Goal: Information Seeking & Learning: Compare options

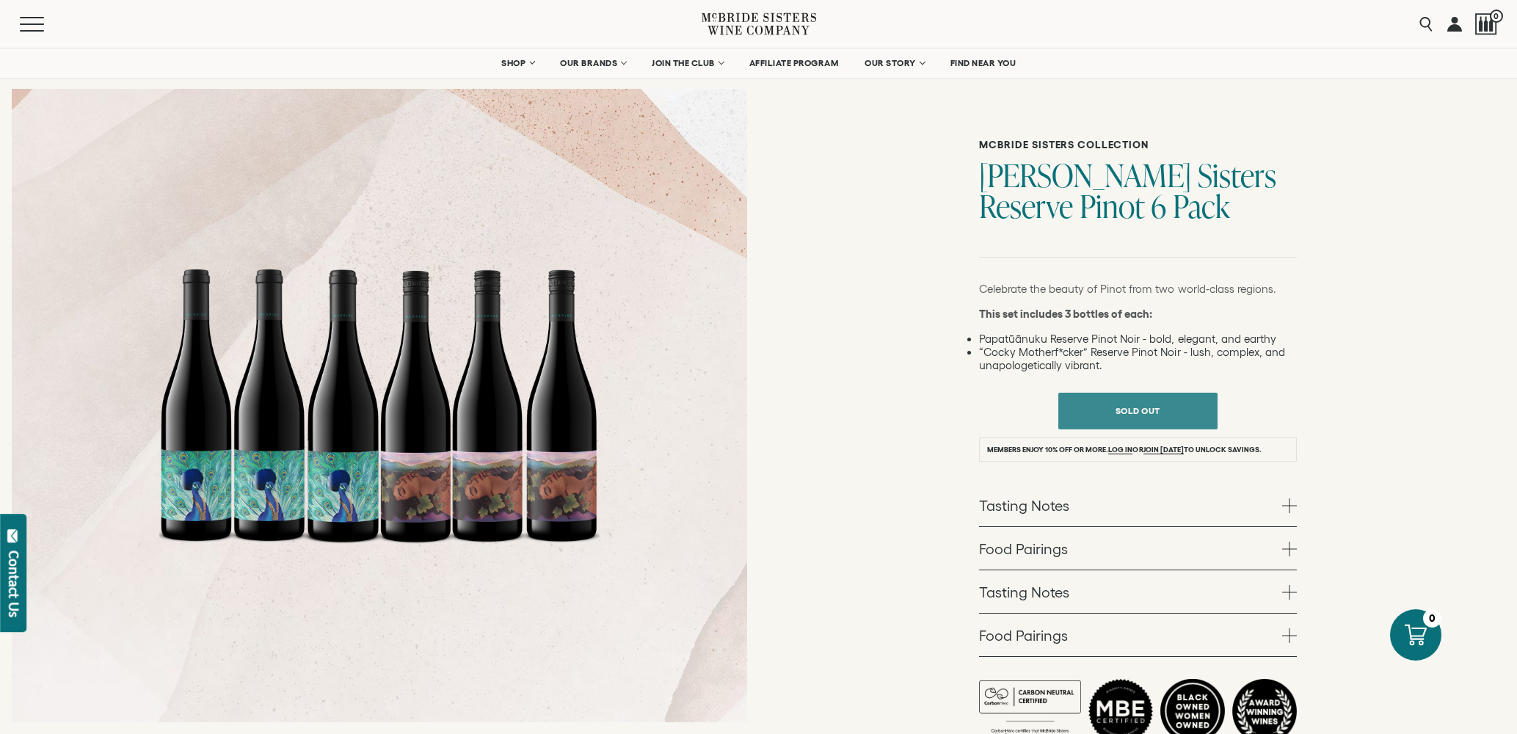
scroll to position [66, 0]
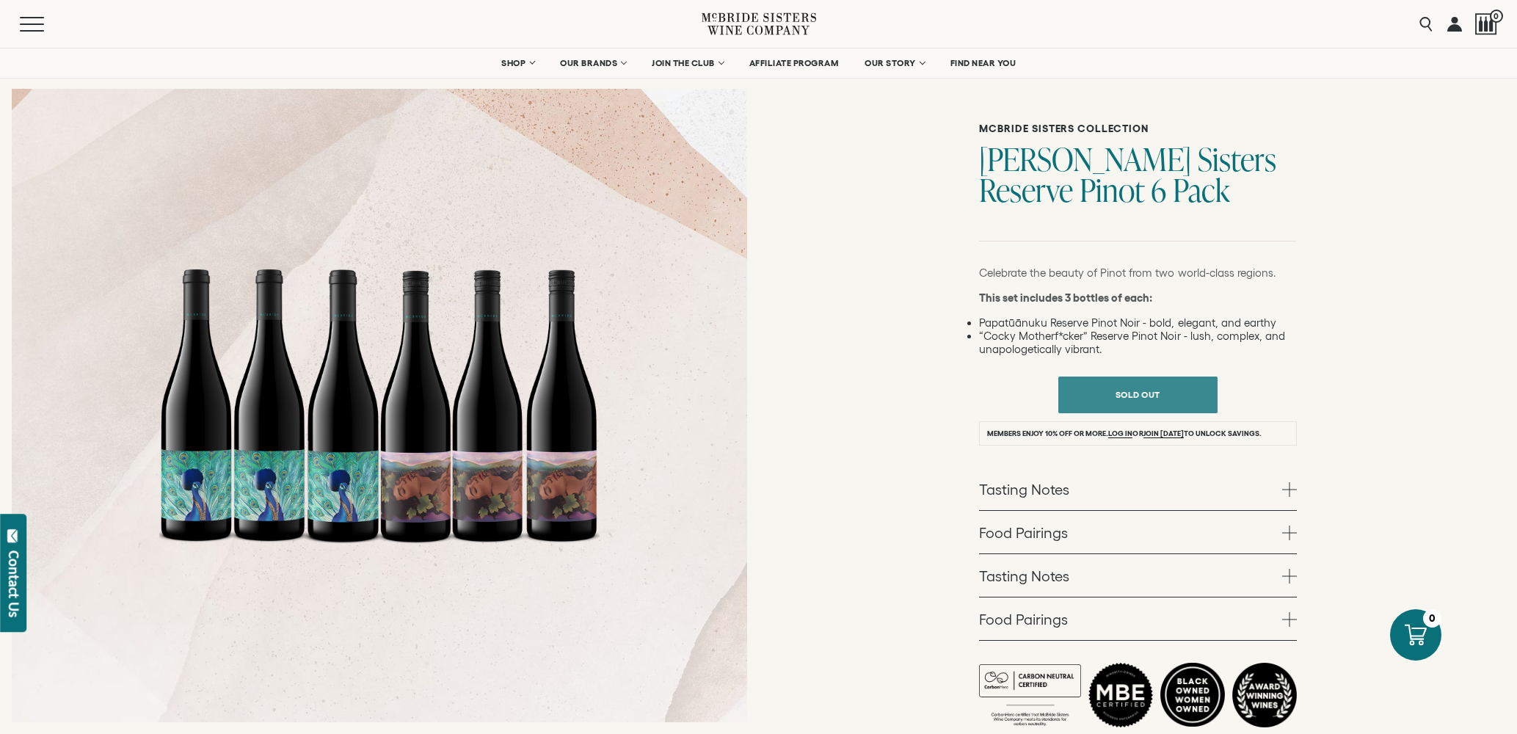
click at [1290, 490] on span at bounding box center [1289, 489] width 15 height 15
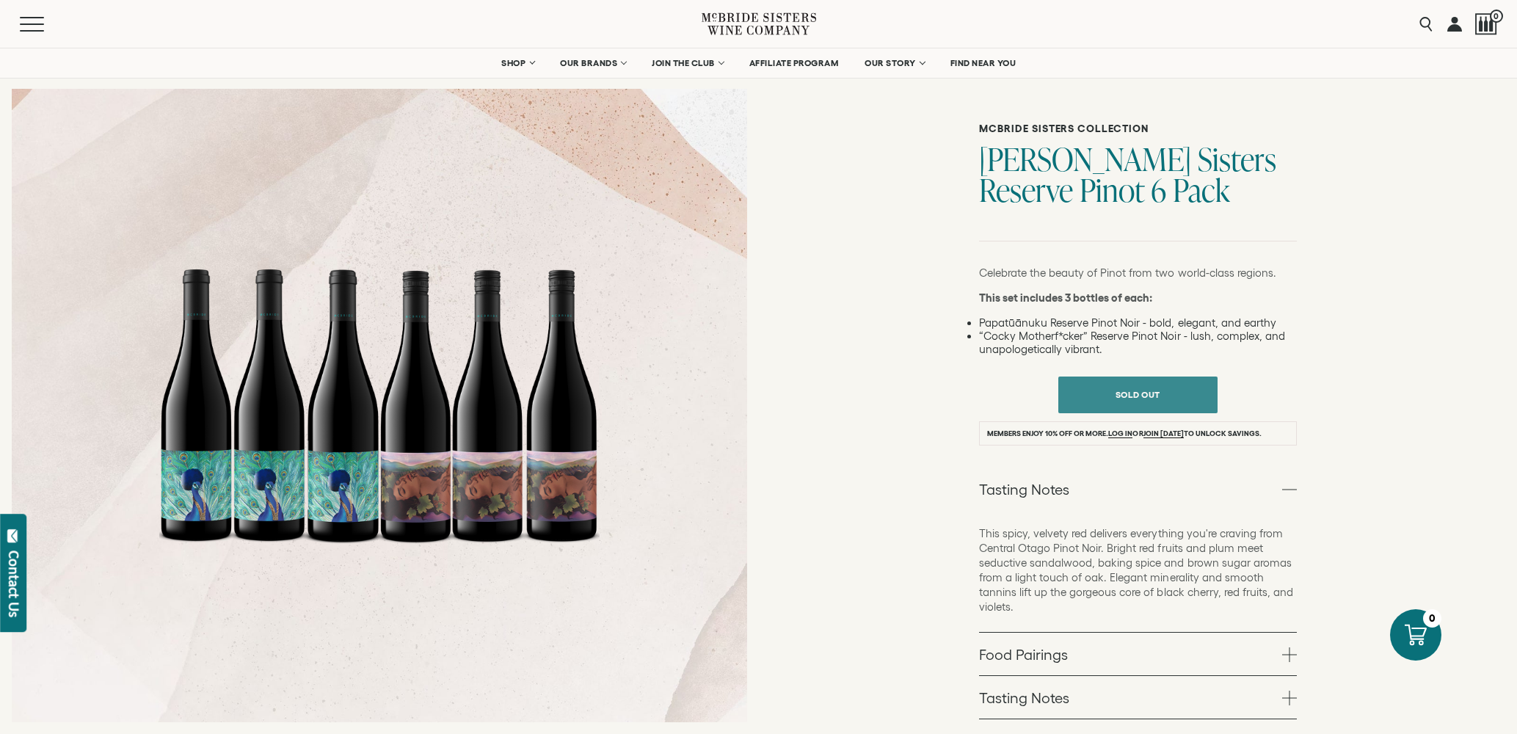
click at [1290, 490] on span at bounding box center [1289, 489] width 15 height 15
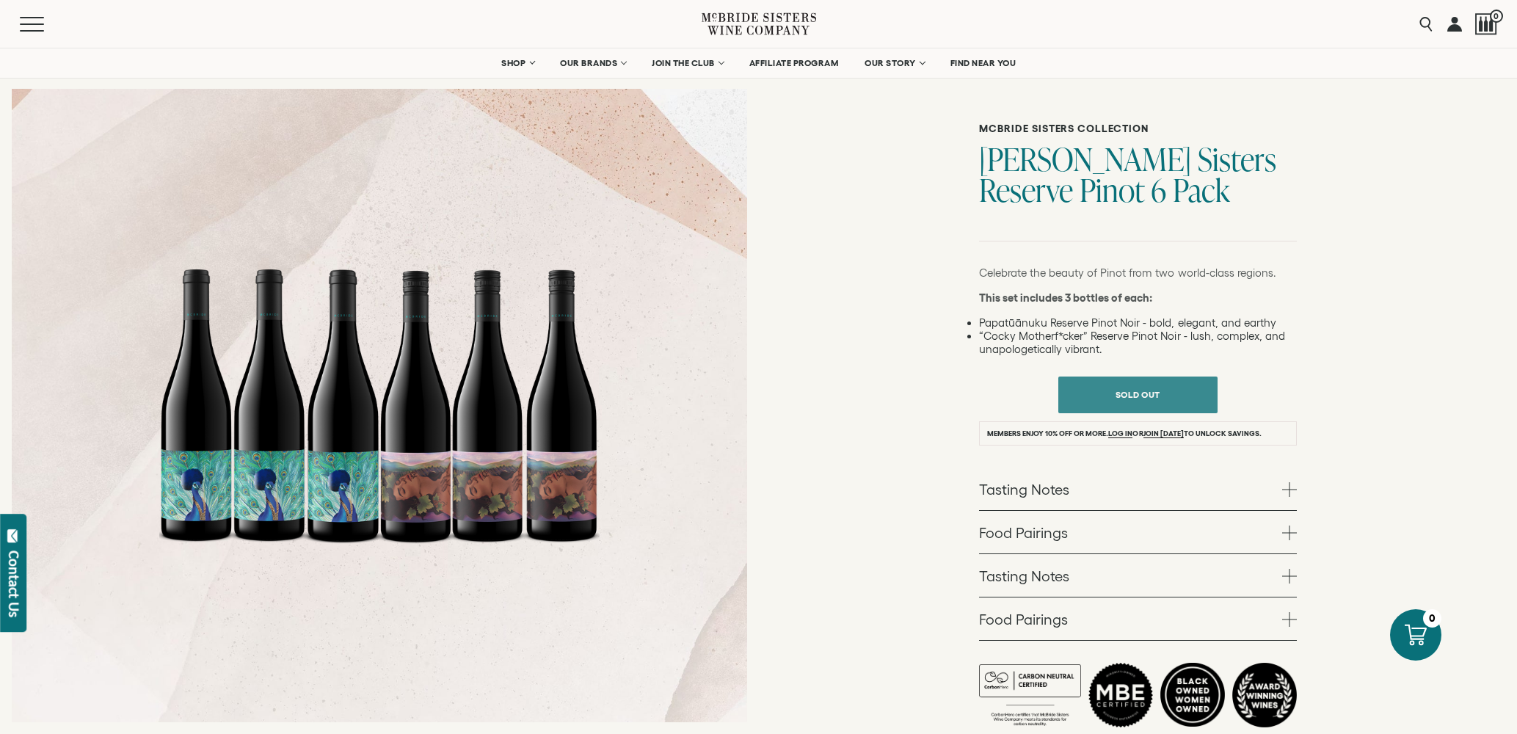
click at [1289, 490] on span at bounding box center [1289, 489] width 15 height 15
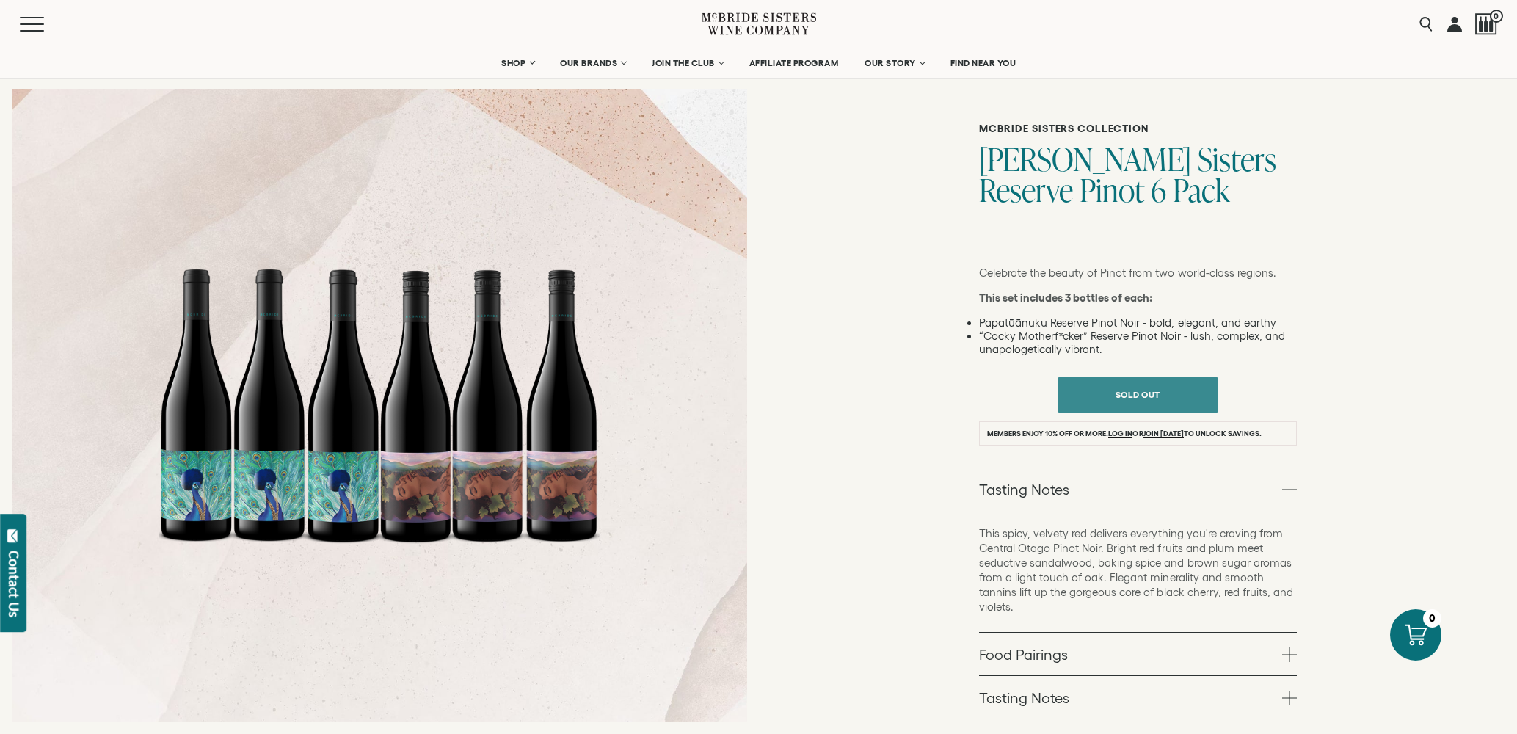
click at [1289, 490] on span at bounding box center [1289, 489] width 15 height 15
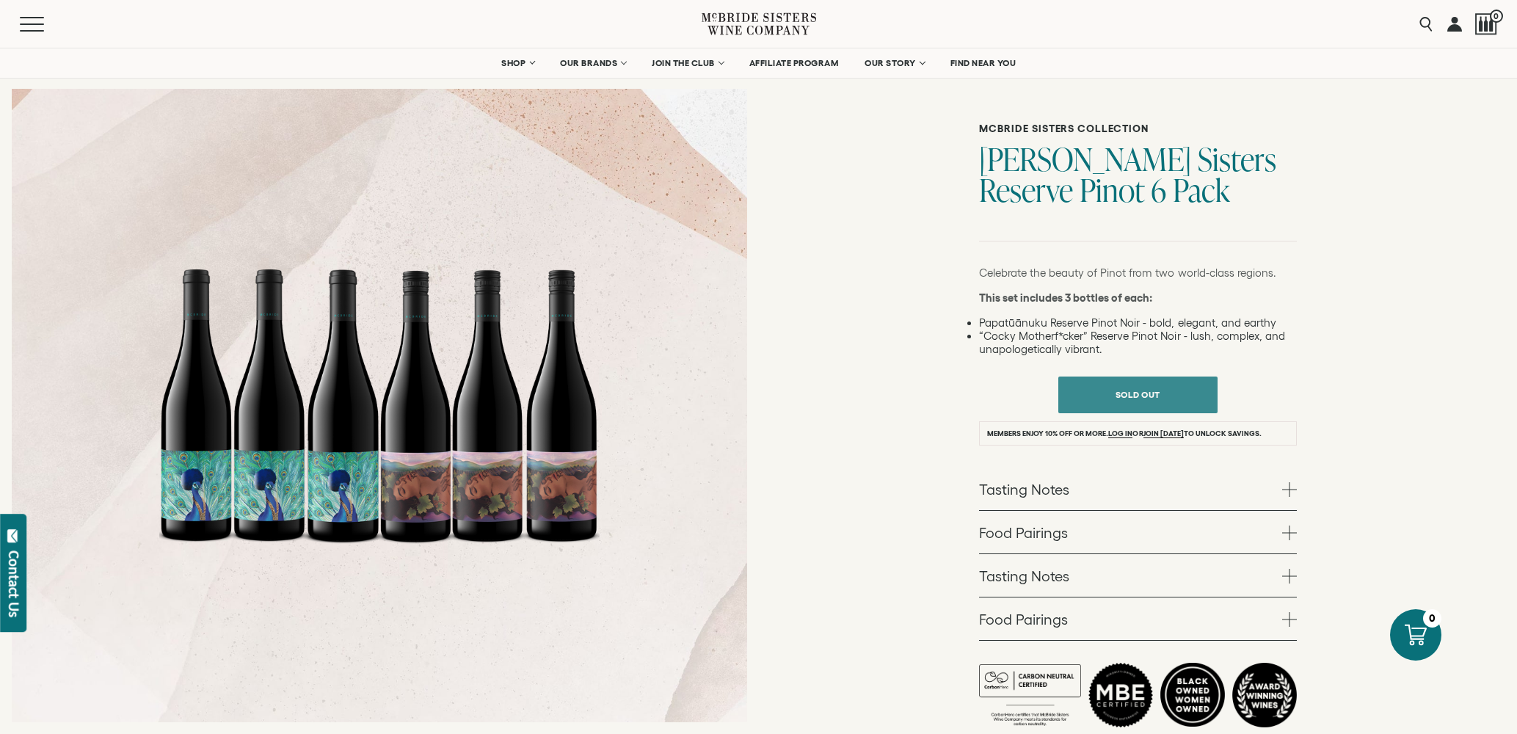
click at [1290, 534] on span at bounding box center [1289, 532] width 15 height 15
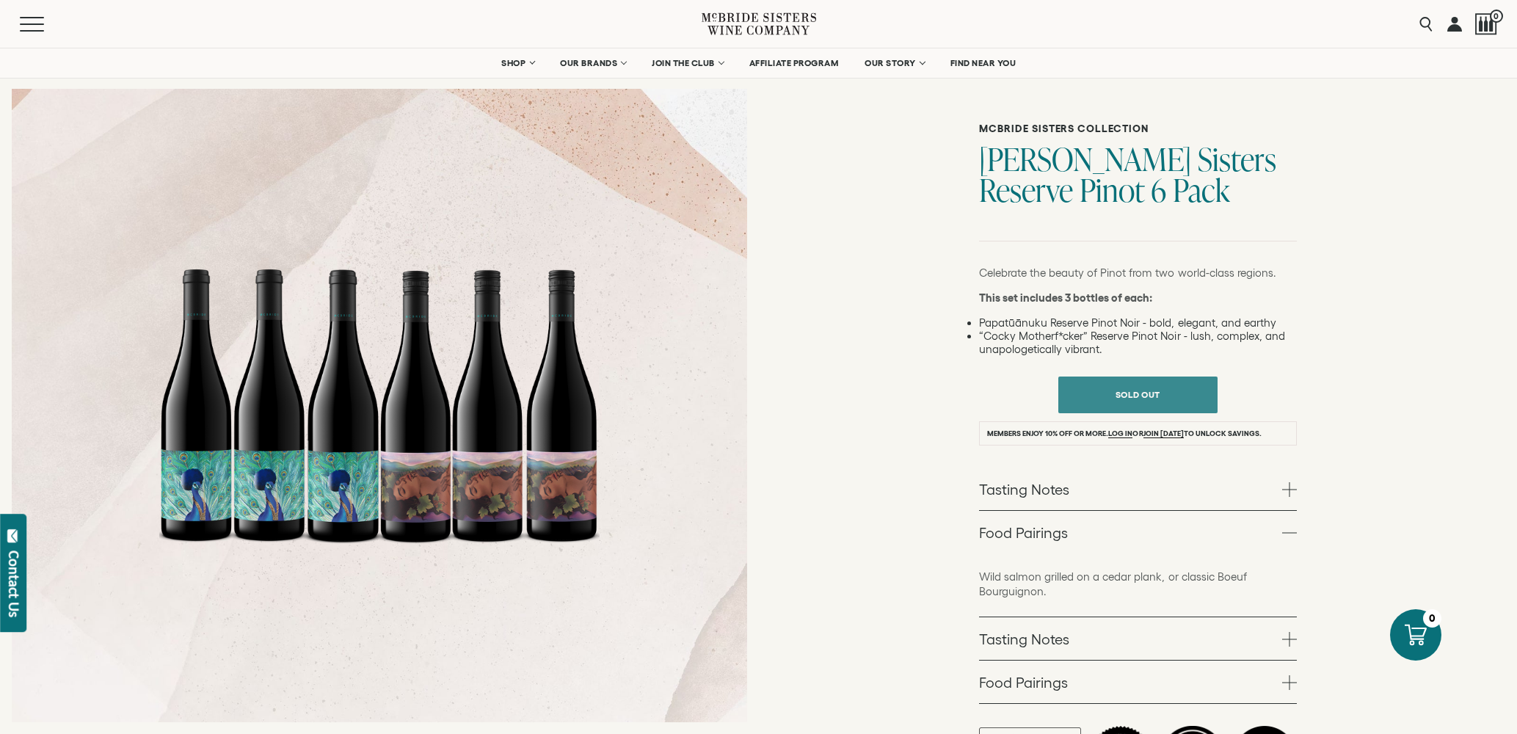
click at [1290, 534] on span at bounding box center [1289, 532] width 15 height 15
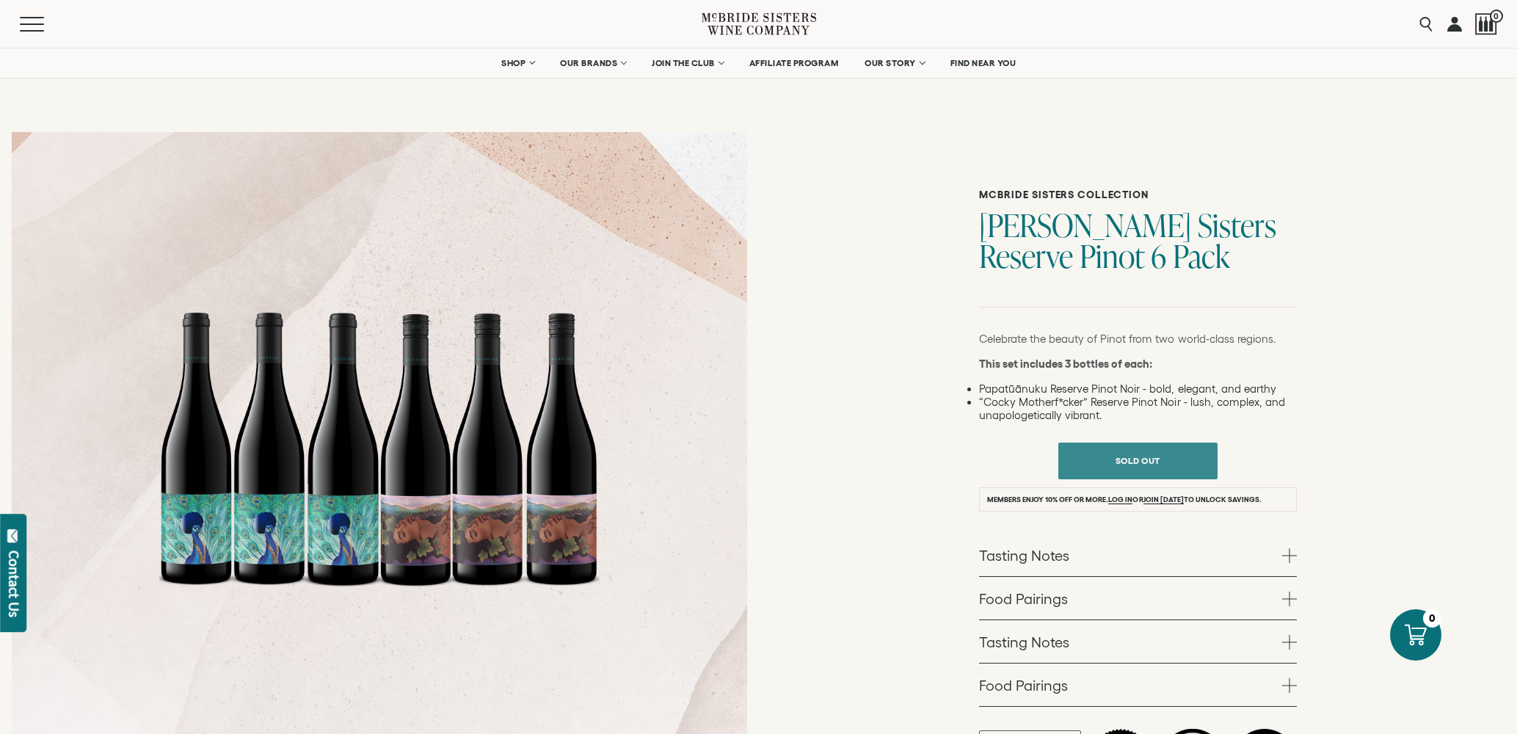
scroll to position [0, 0]
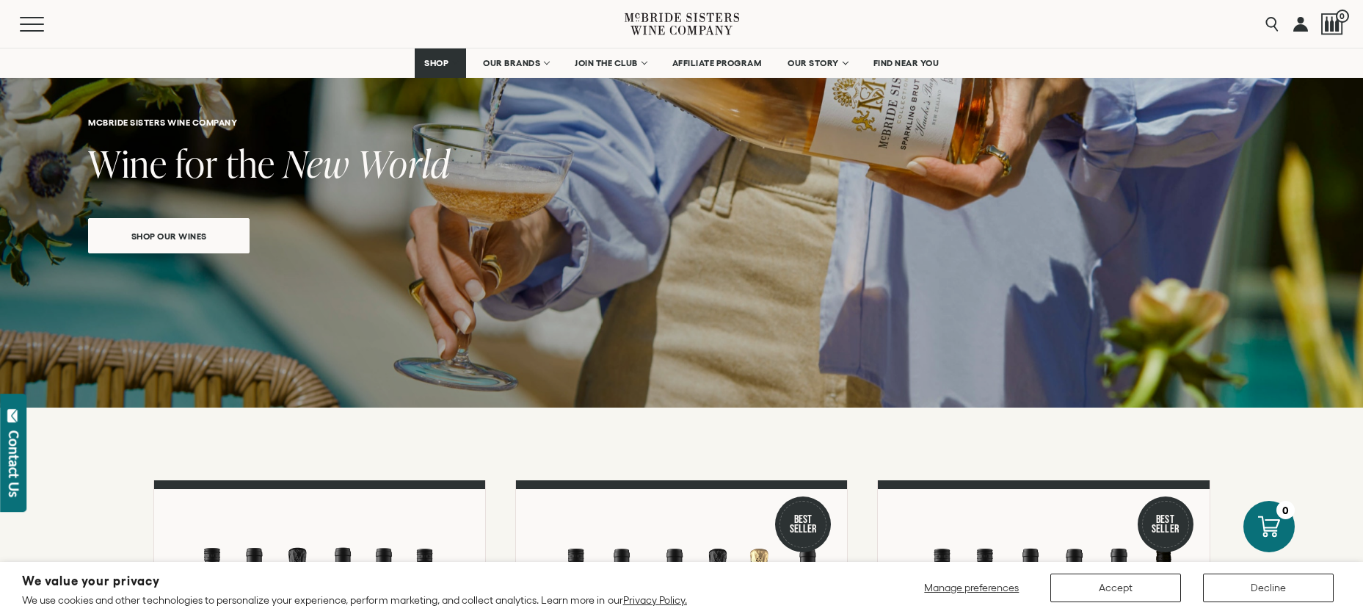
scroll to position [128, 0]
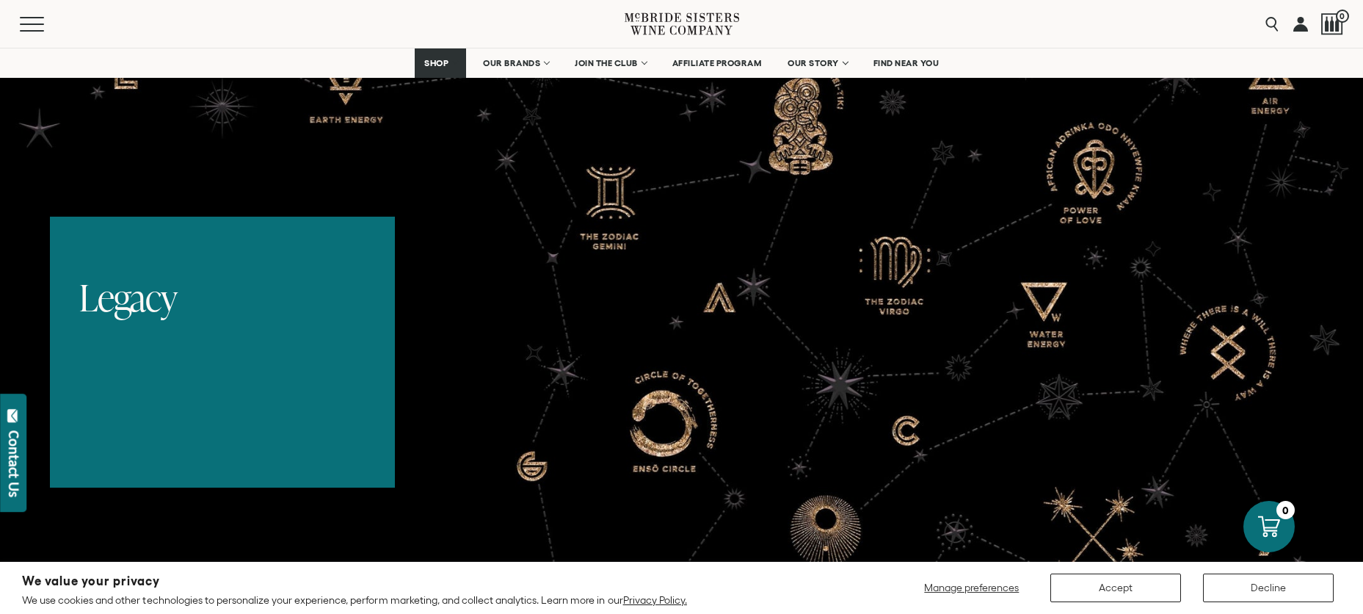
scroll to position [3530, 0]
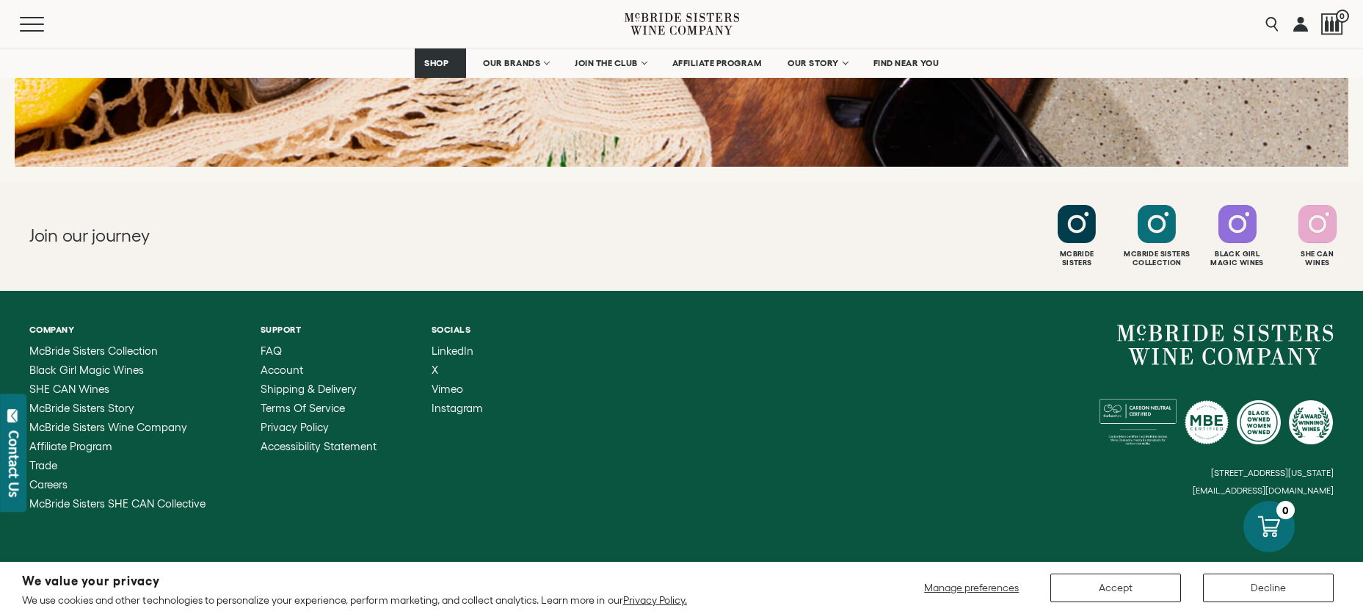
scroll to position [1986, 0]
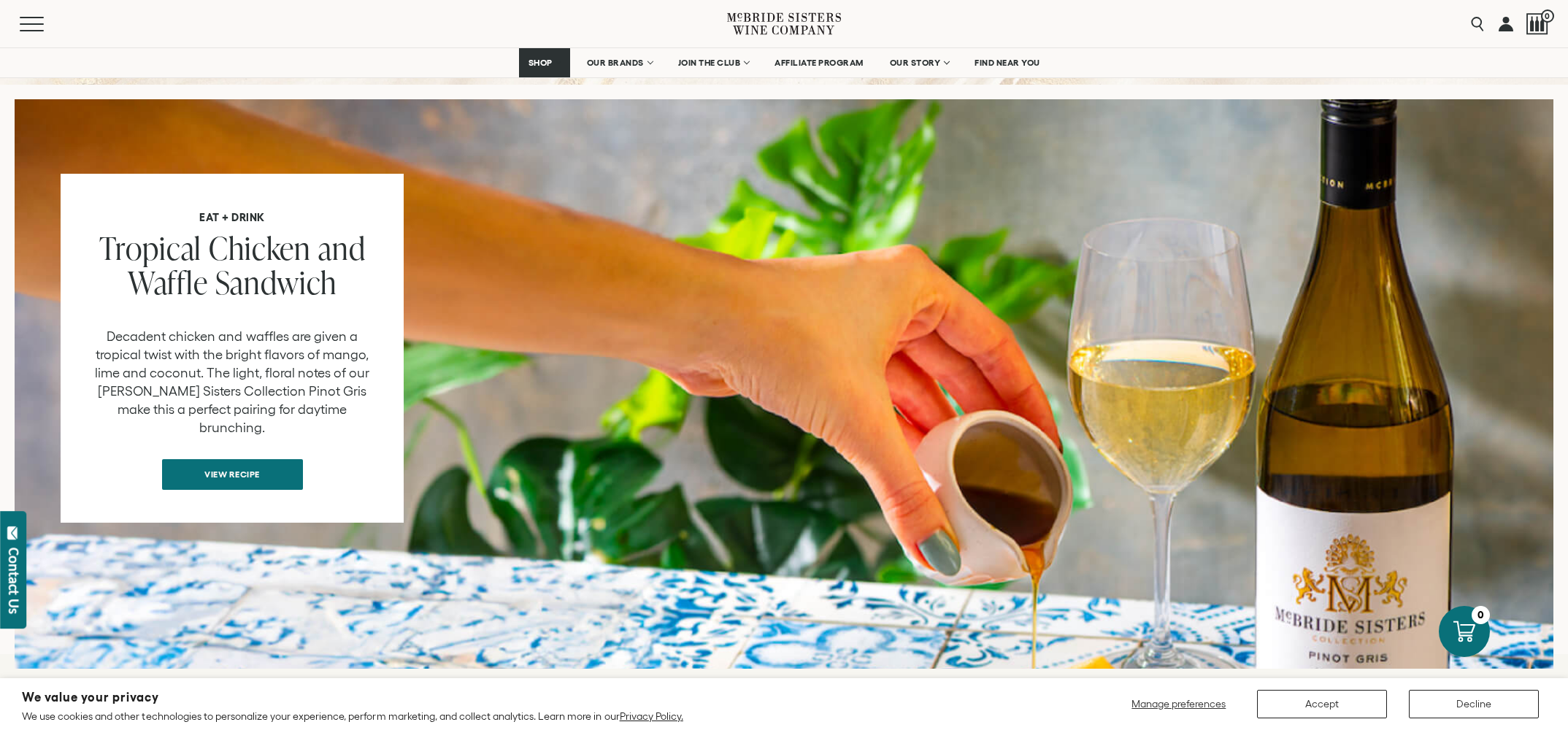
scroll to position [1486, 0]
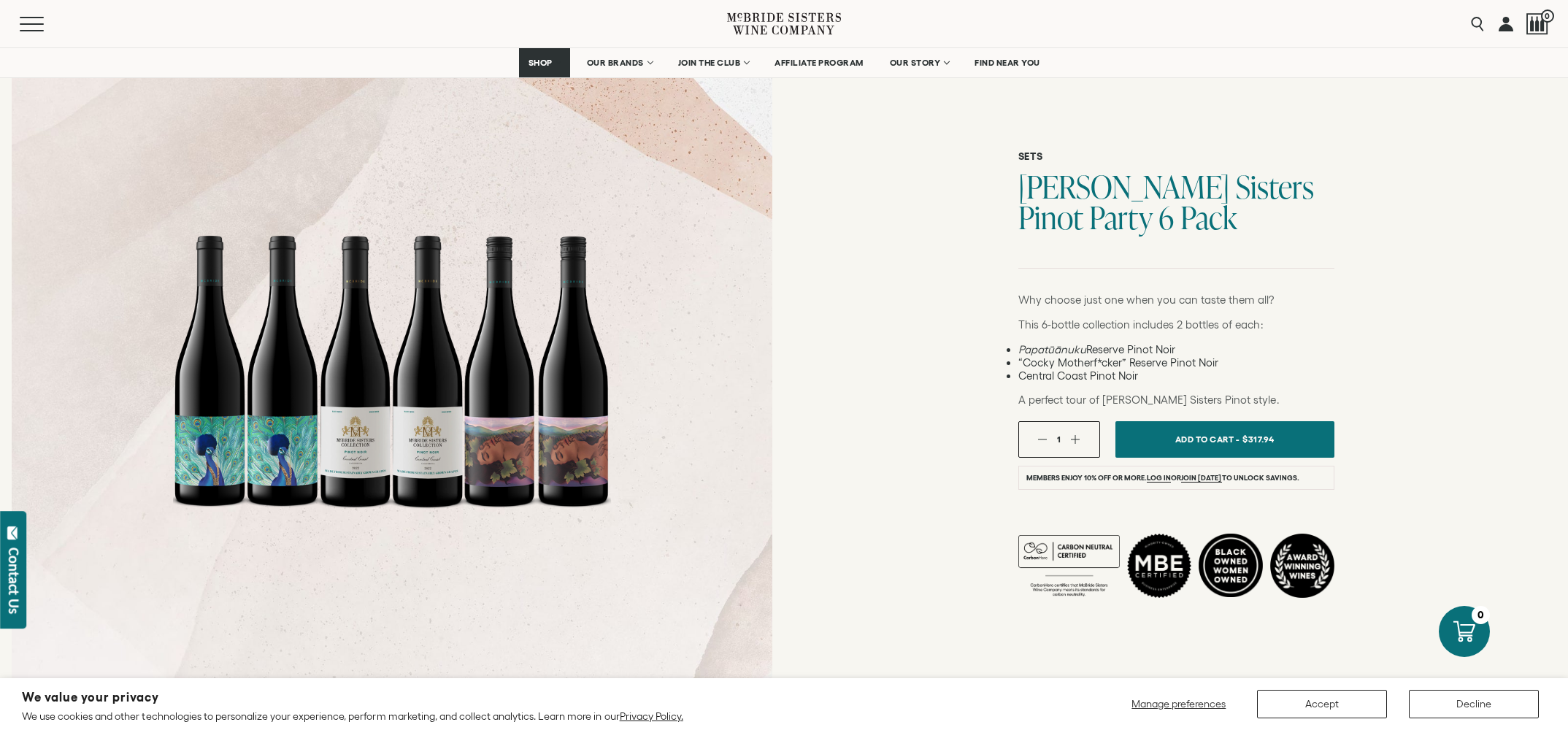
scroll to position [415, 0]
